Goal: Task Accomplishment & Management: Use online tool/utility

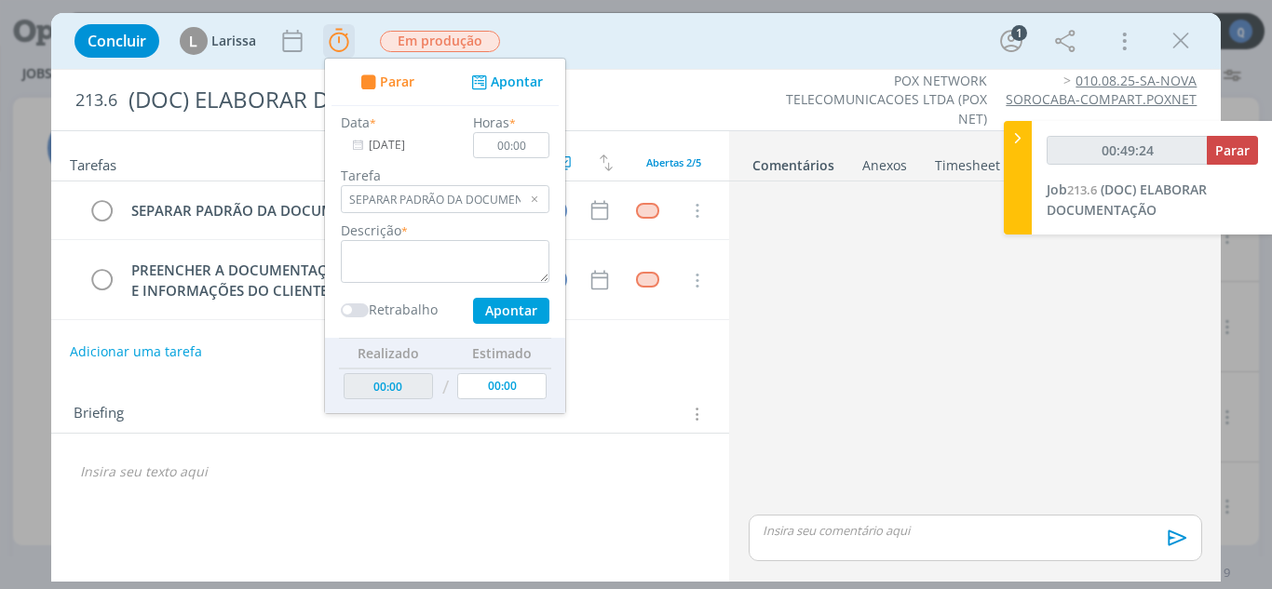
click at [501, 78] on button "Apontar" at bounding box center [505, 83] width 77 height 20
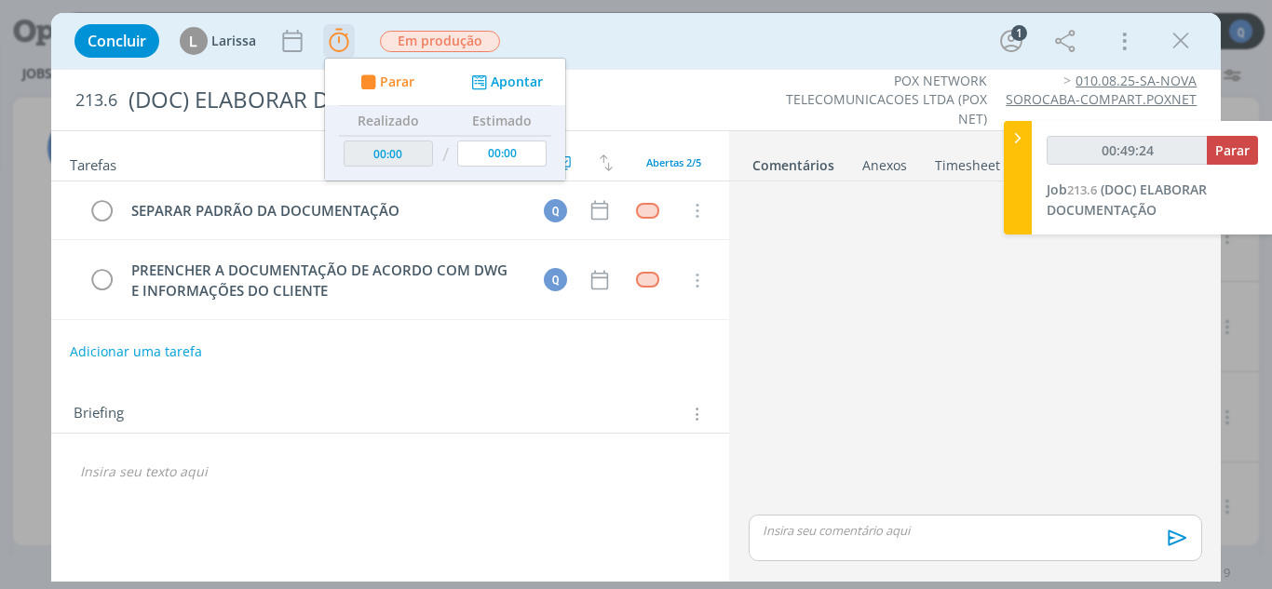
type input "00:49:25"
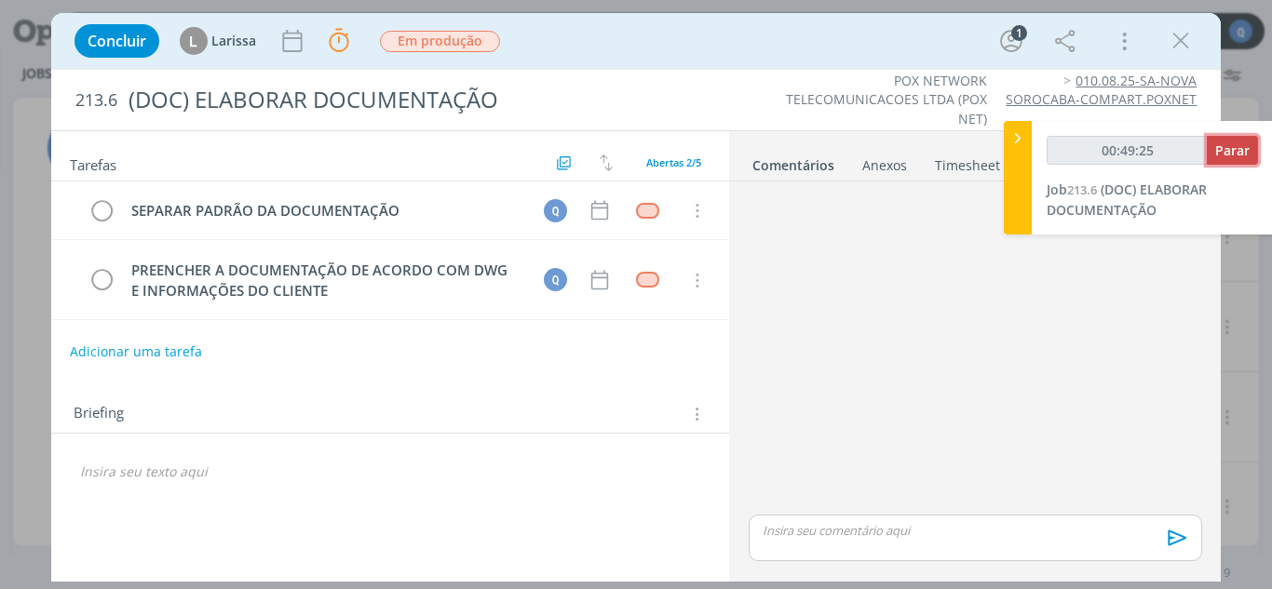
click at [1215, 150] on button "Parar" at bounding box center [1232, 150] width 51 height 29
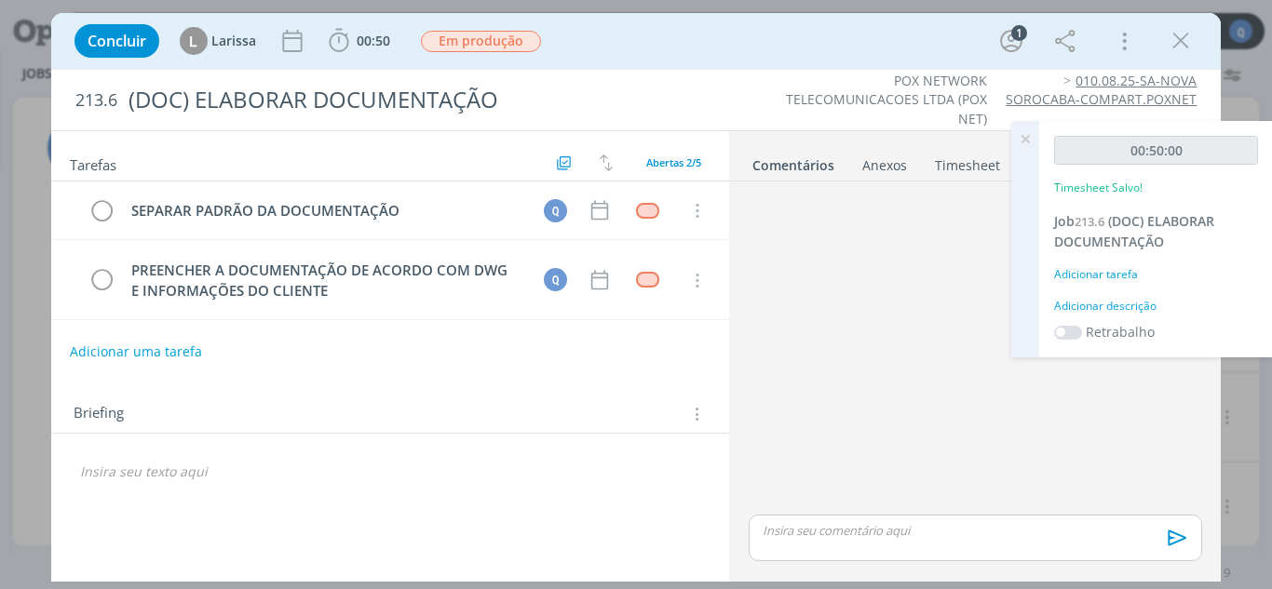
click at [1117, 272] on div "Adicionar tarefa" at bounding box center [1156, 274] width 204 height 17
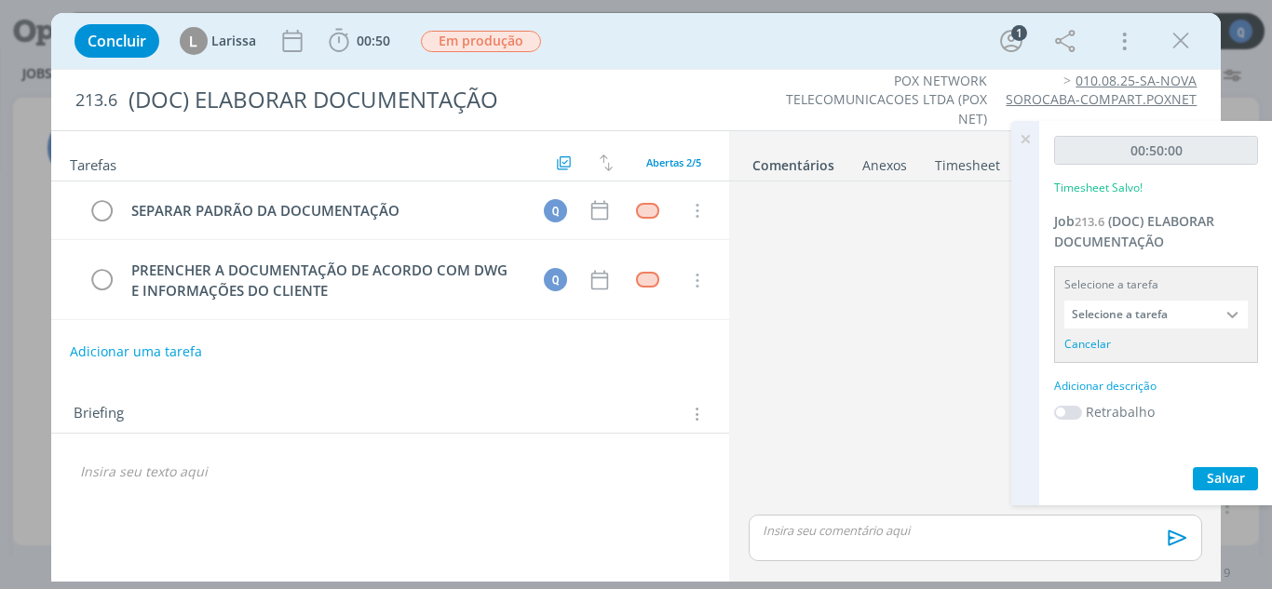
click at [1116, 310] on input "Selecione a tarefa" at bounding box center [1155, 315] width 183 height 28
click at [1210, 314] on input "Selecione a tarefa" at bounding box center [1155, 315] width 183 height 28
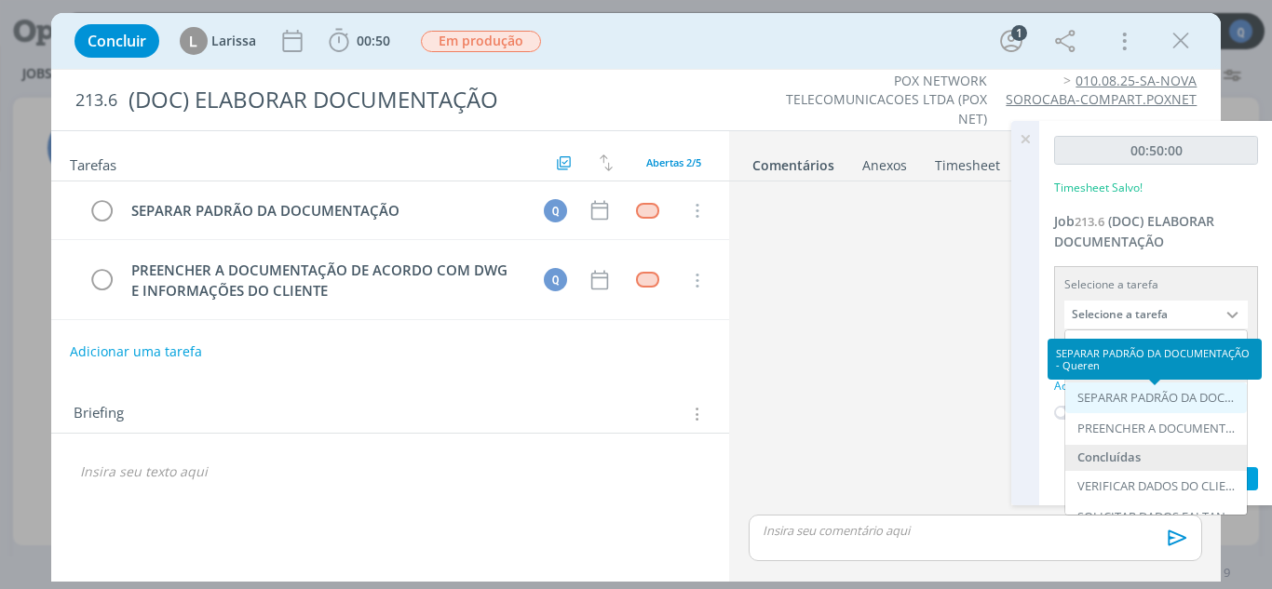
click at [1148, 397] on div "SEPARAR PADRÃO DA DOCUMENTAÇÃO - Queren" at bounding box center [1157, 398] width 161 height 15
type input "SEPARAR PADRÃO DA DOCUMENTAÇÃO"
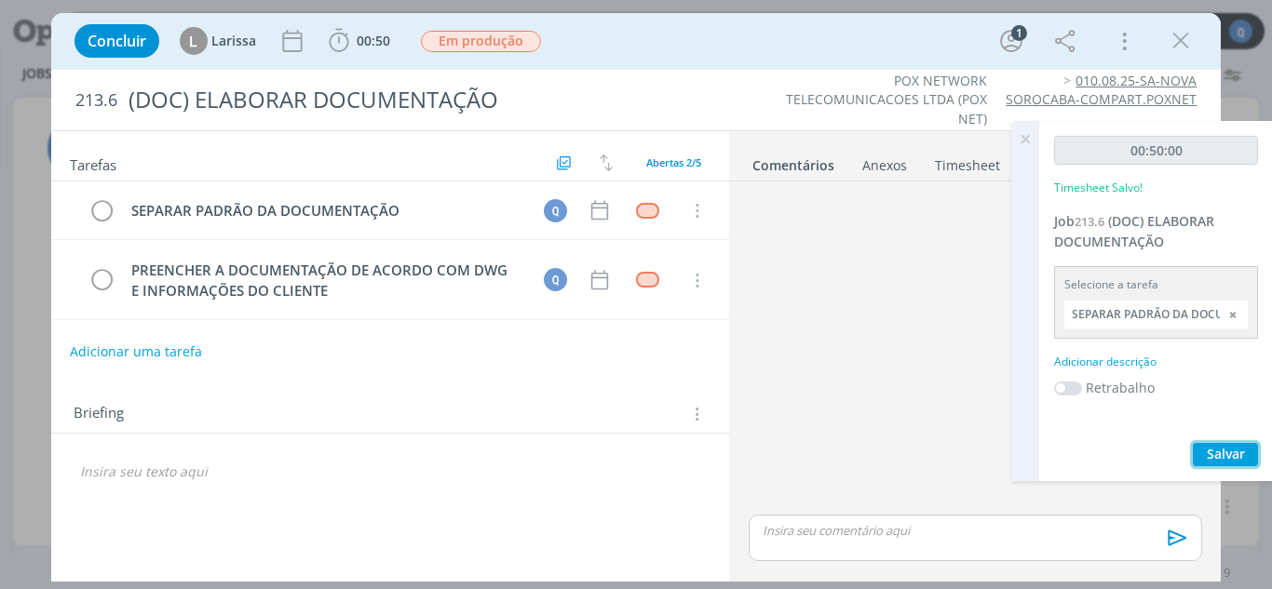
click at [1215, 449] on span "Salvar" at bounding box center [1226, 454] width 38 height 18
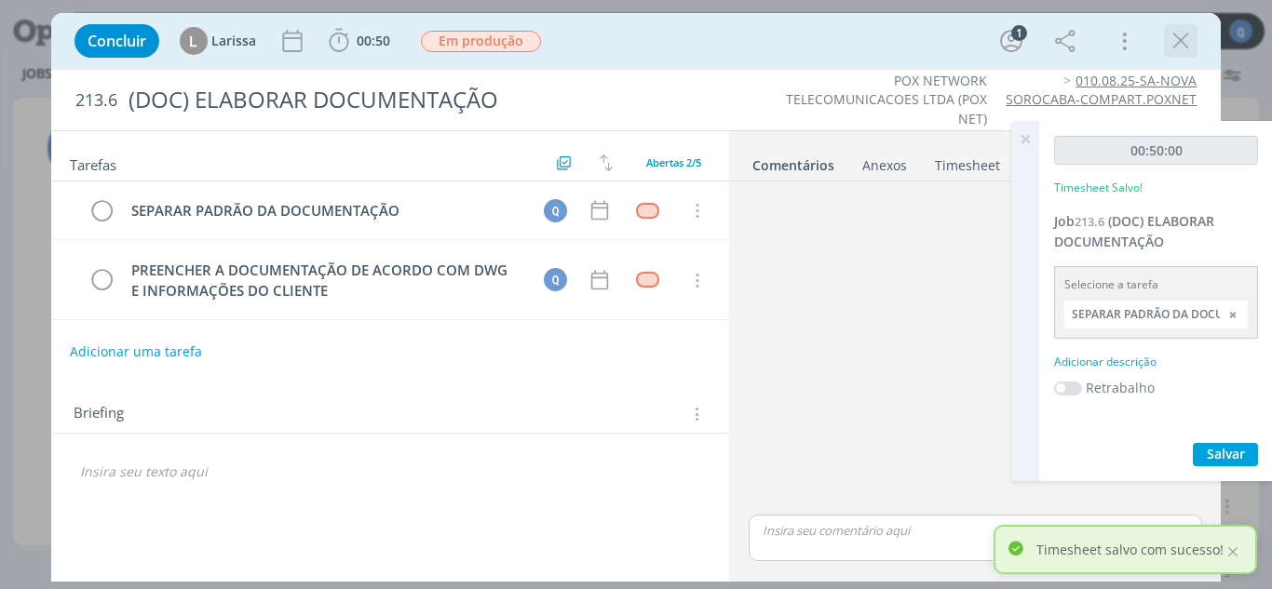
click at [1177, 41] on icon "dialog" at bounding box center [1181, 41] width 28 height 28
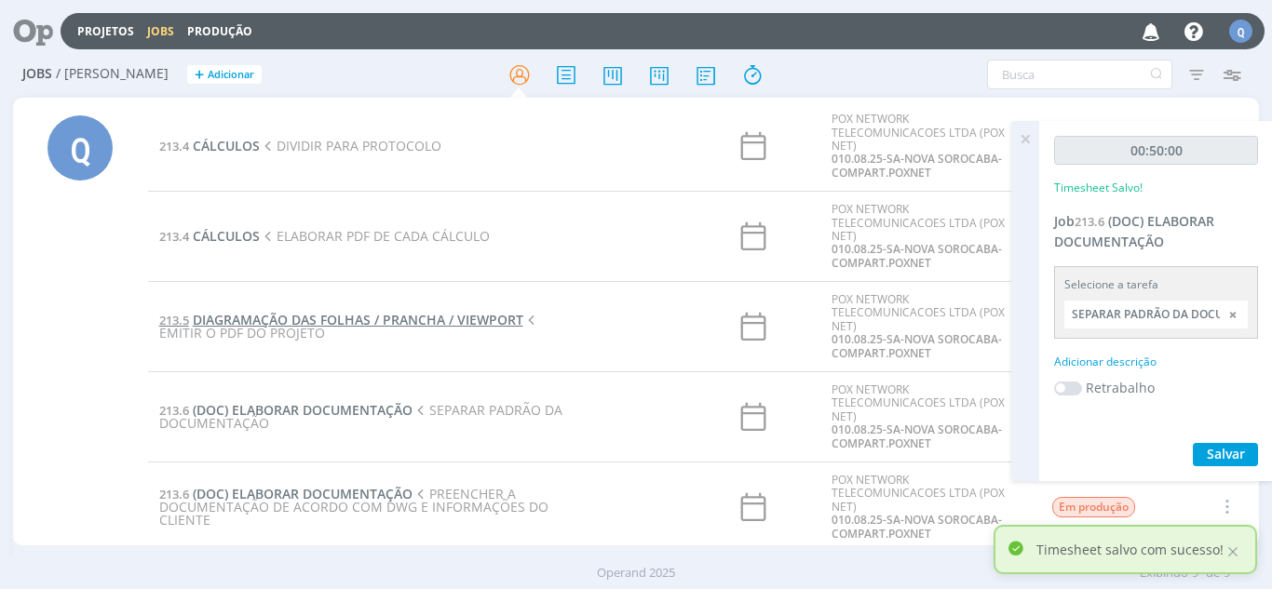
click at [268, 321] on span "DIAGRAMAÇÃO DAS FOLHAS / PRANCHA / VIEWPORT" at bounding box center [358, 320] width 331 height 18
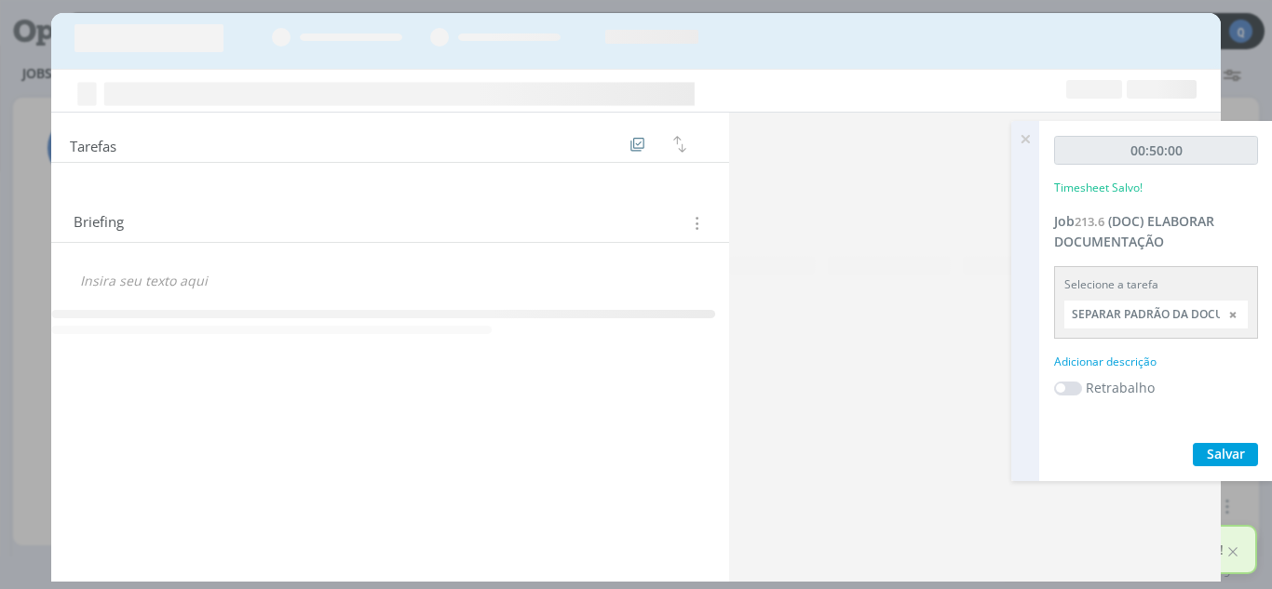
click at [268, 321] on icon "dialog" at bounding box center [390, 315] width 679 height 11
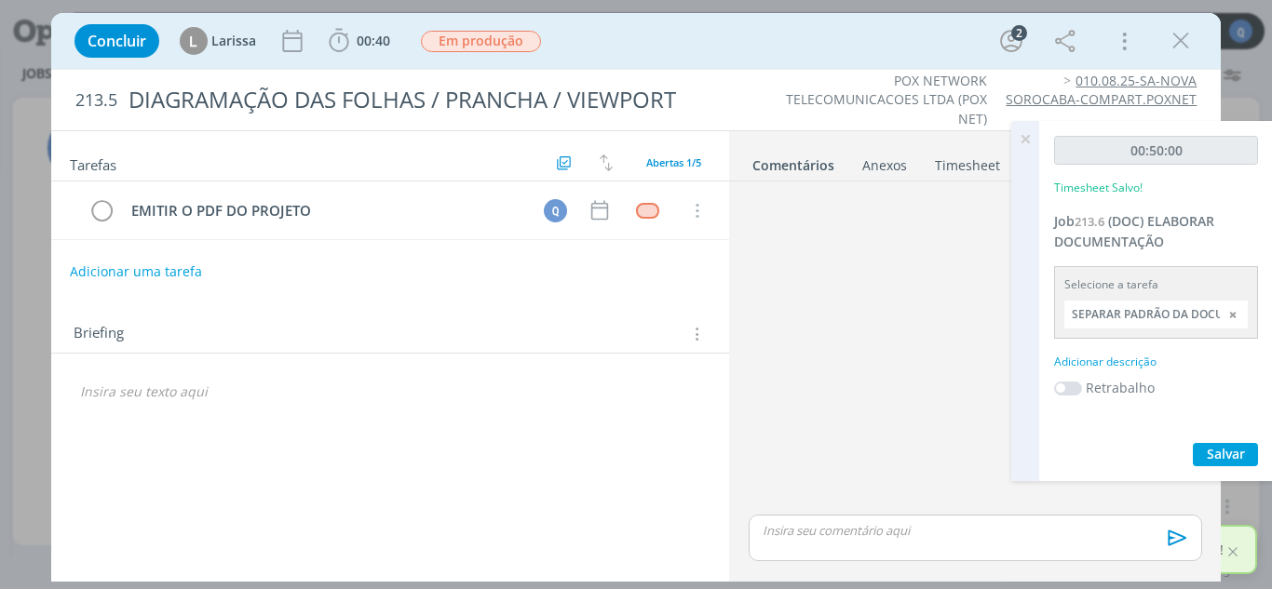
click at [1025, 143] on icon at bounding box center [1026, 139] width 34 height 36
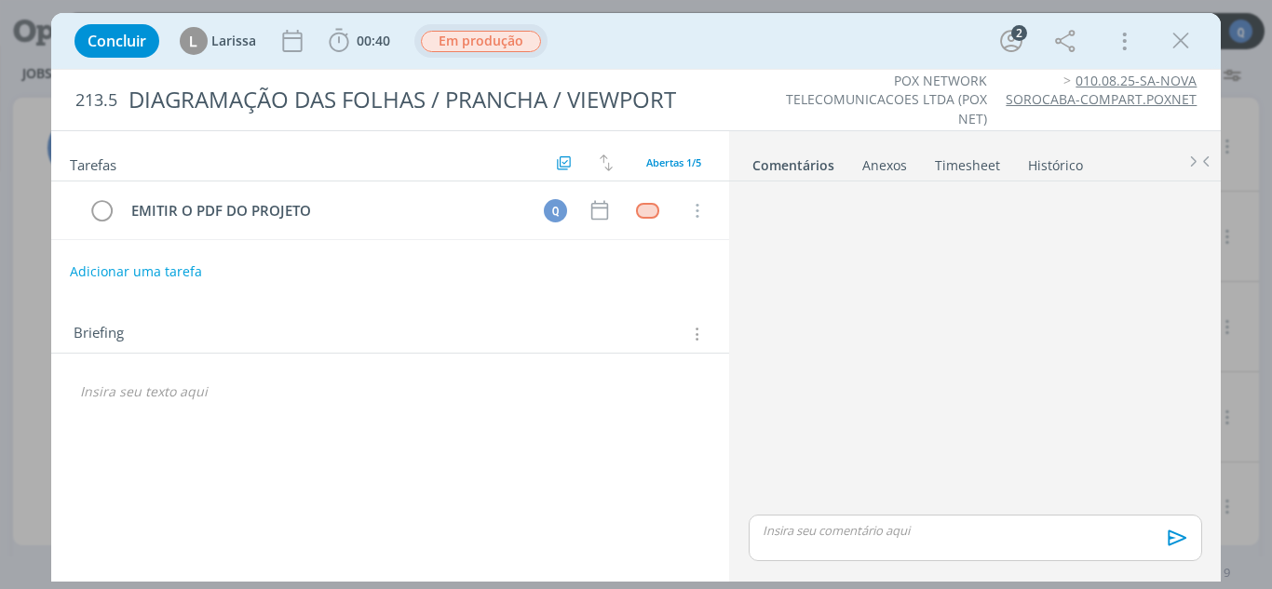
click at [488, 38] on span "Em produção" at bounding box center [481, 41] width 120 height 21
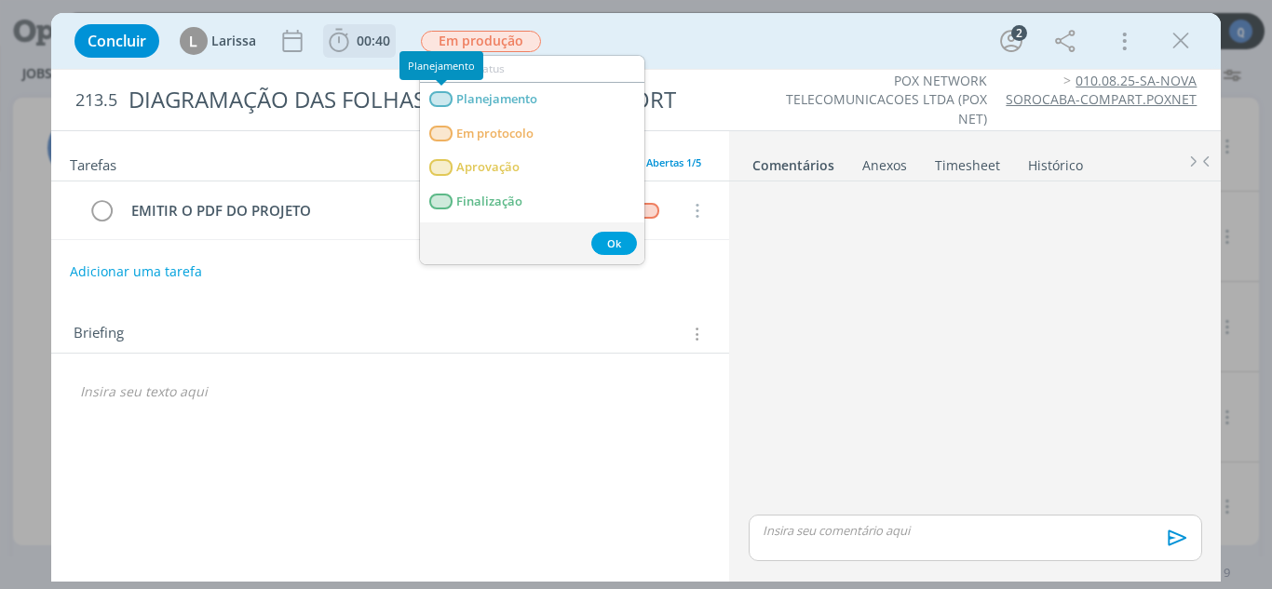
click at [367, 45] on span "00:40" at bounding box center [374, 41] width 34 height 18
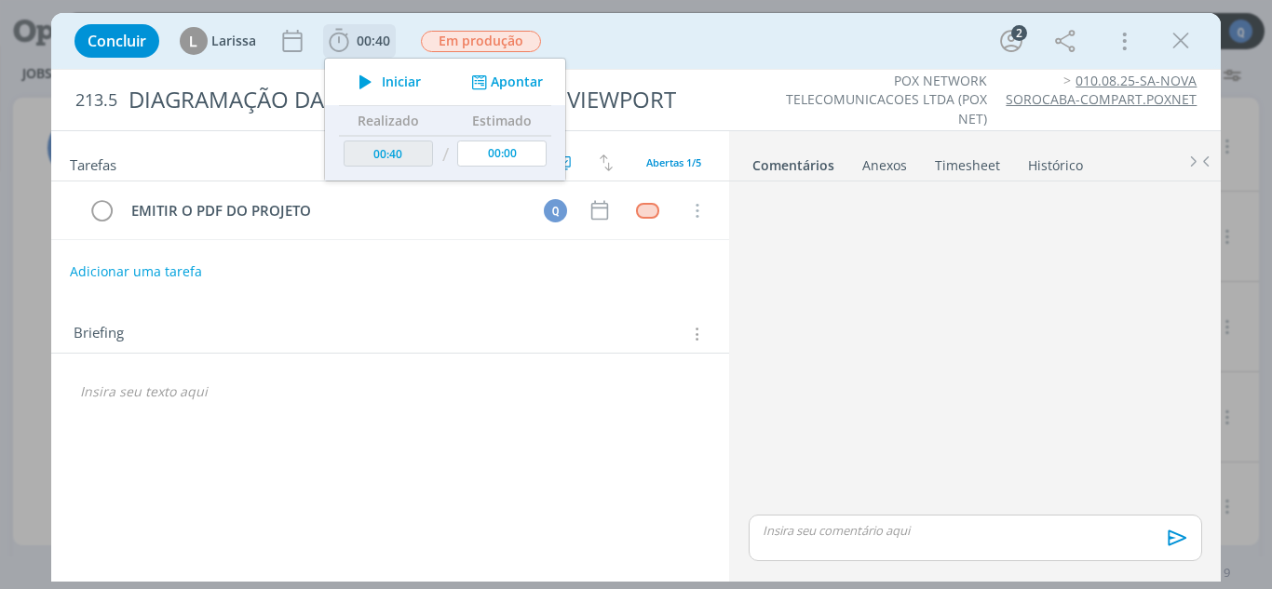
click at [373, 90] on icon "dialog" at bounding box center [365, 82] width 33 height 24
click at [509, 79] on button "Apontar" at bounding box center [505, 83] width 77 height 20
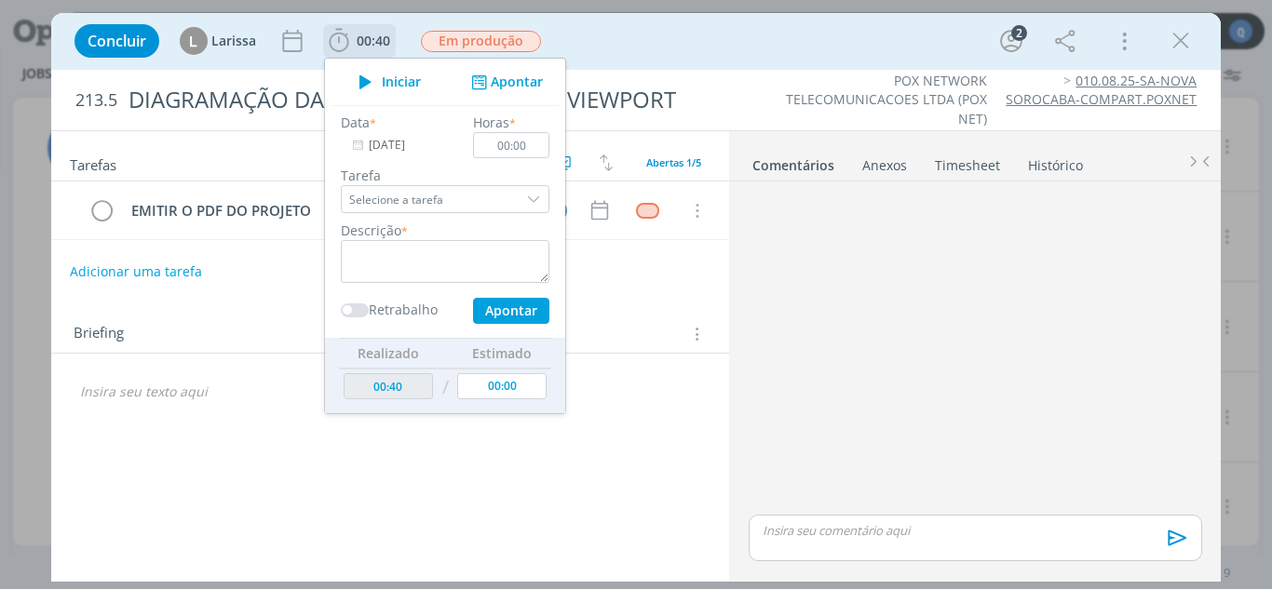
click at [527, 199] on div "dialog" at bounding box center [536, 199] width 28 height 28
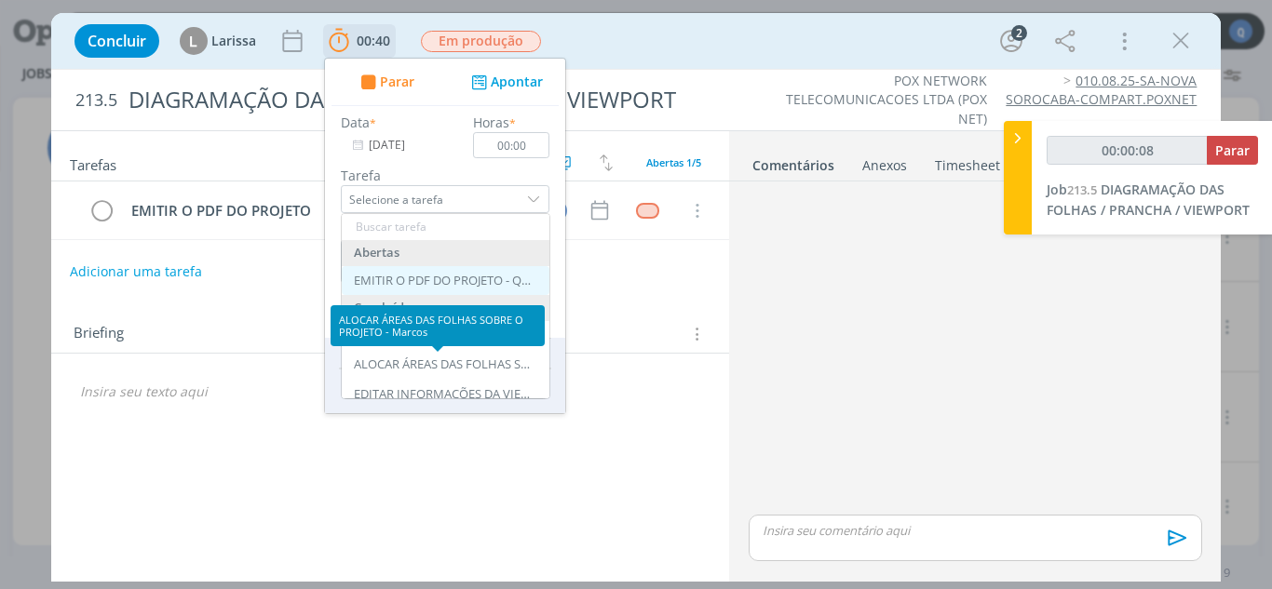
type input "00:00:09"
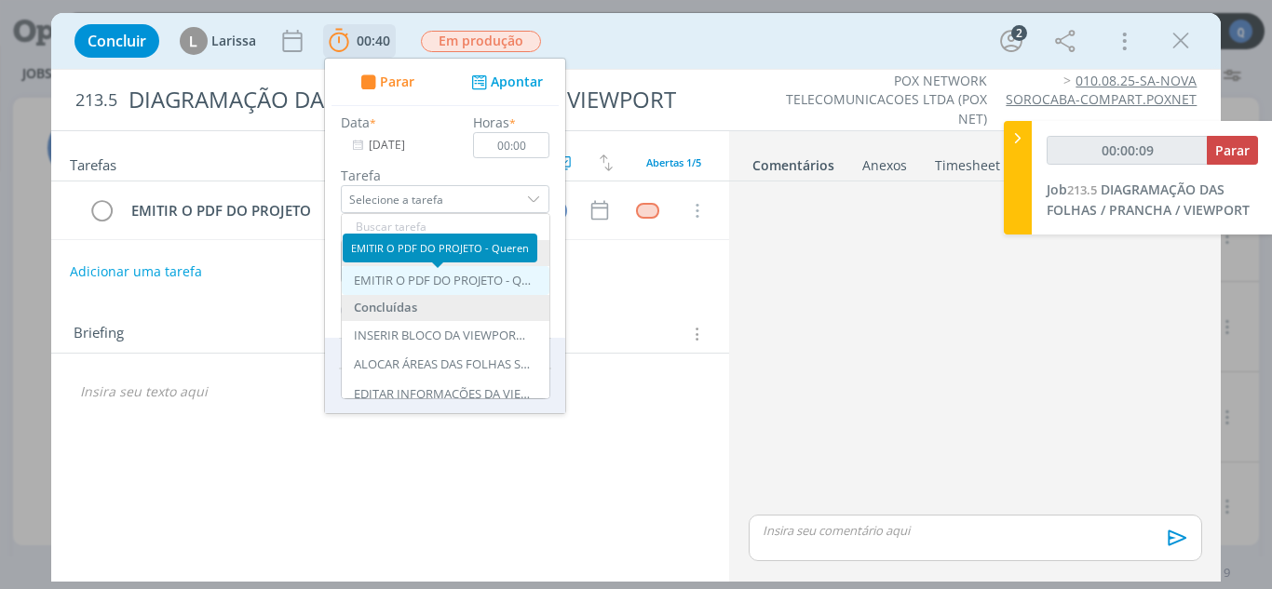
click at [474, 280] on div "EMITIR O PDF DO PROJETO - Queren" at bounding box center [442, 281] width 177 height 15
type input "EMITIR O PDF DO PROJETO"
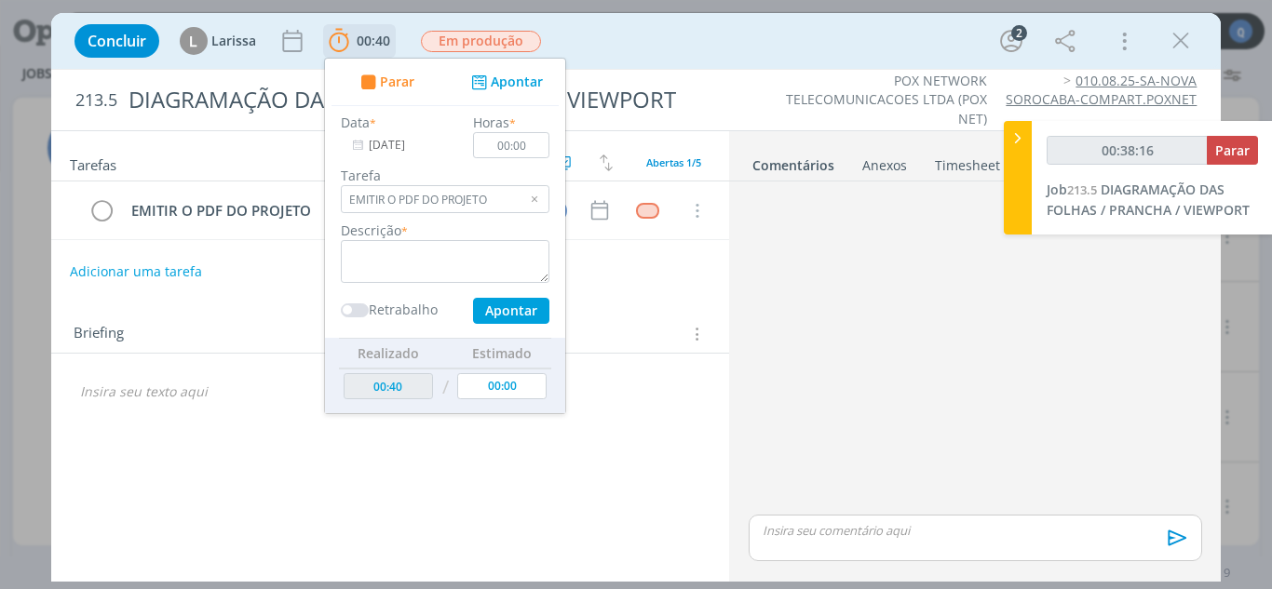
type input "00:39:16"
